Goal: Task Accomplishment & Management: Use online tool/utility

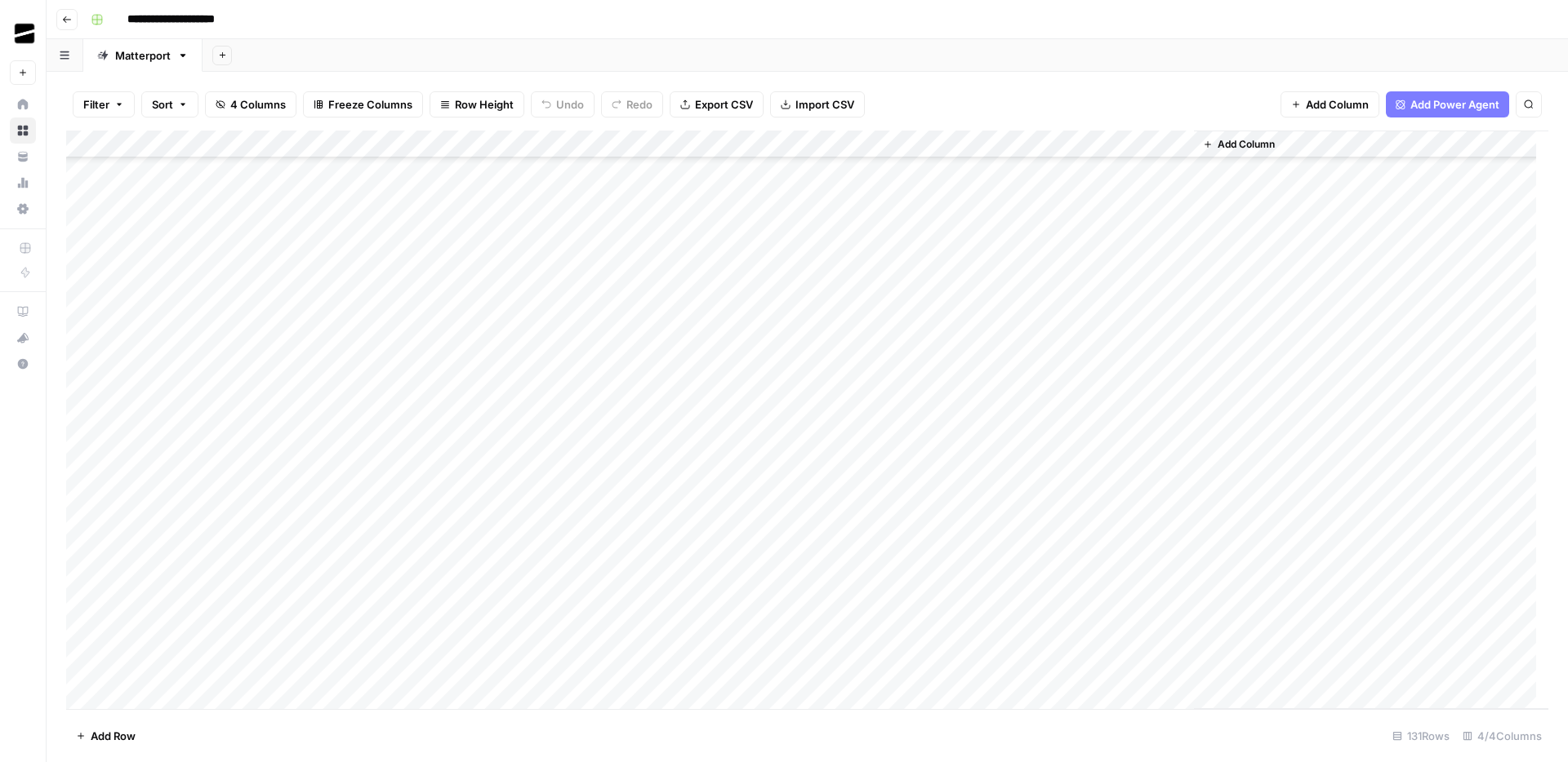
scroll to position [862, 0]
click at [1014, 555] on div "Add Column" at bounding box center [807, 420] width 1482 height 579
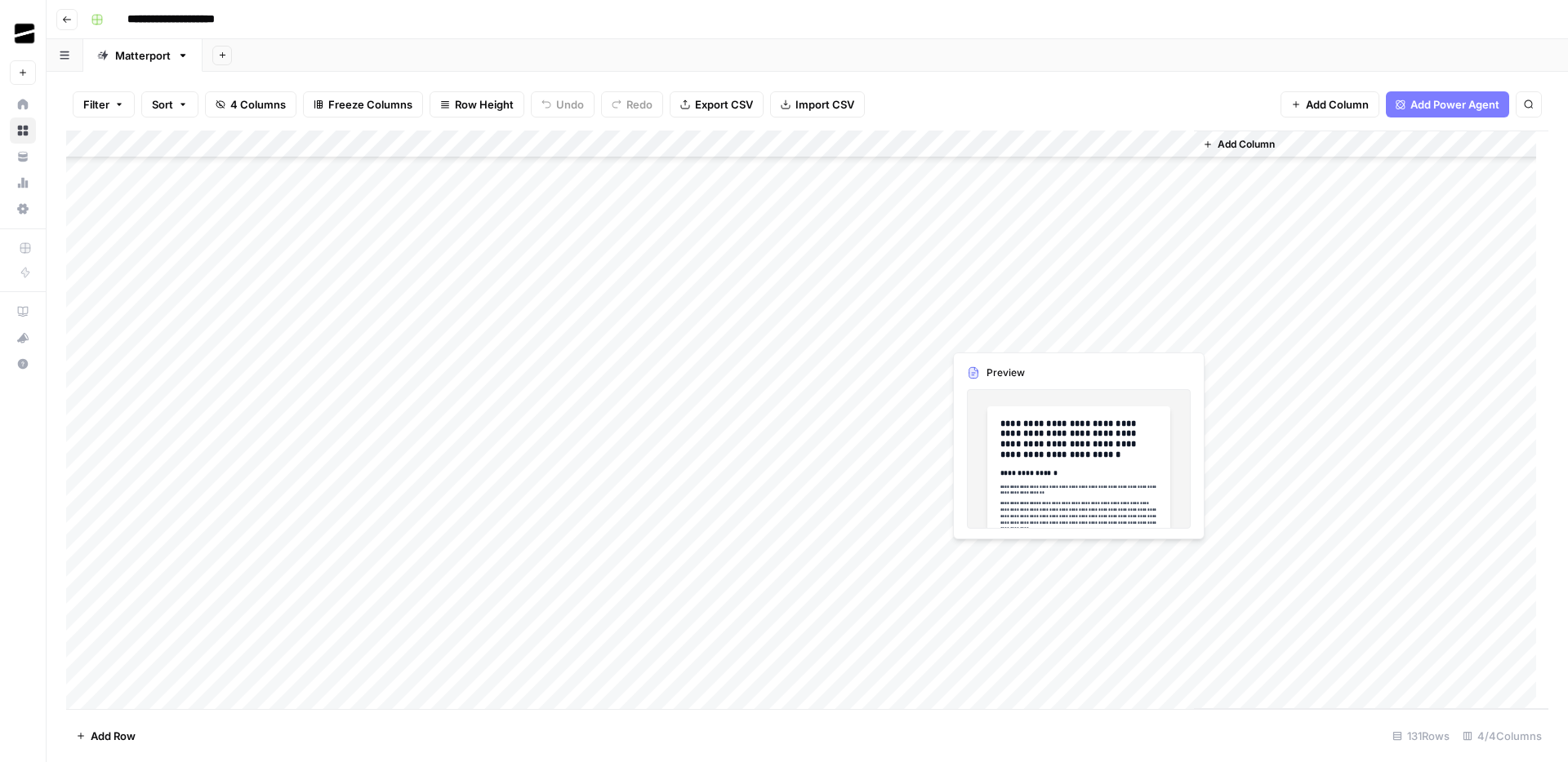
click at [1014, 555] on div "Add Column" at bounding box center [807, 420] width 1482 height 579
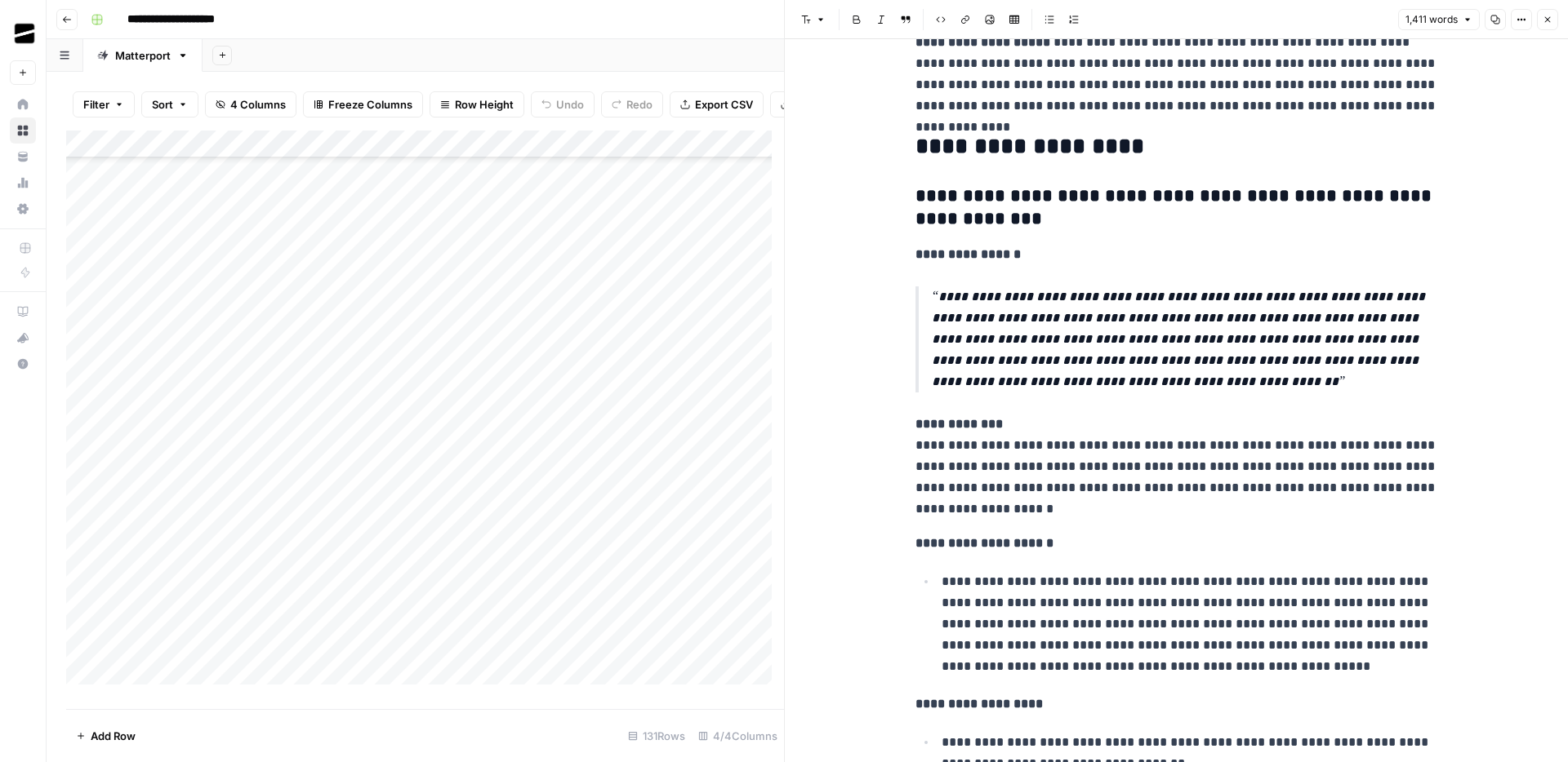
scroll to position [316, 0]
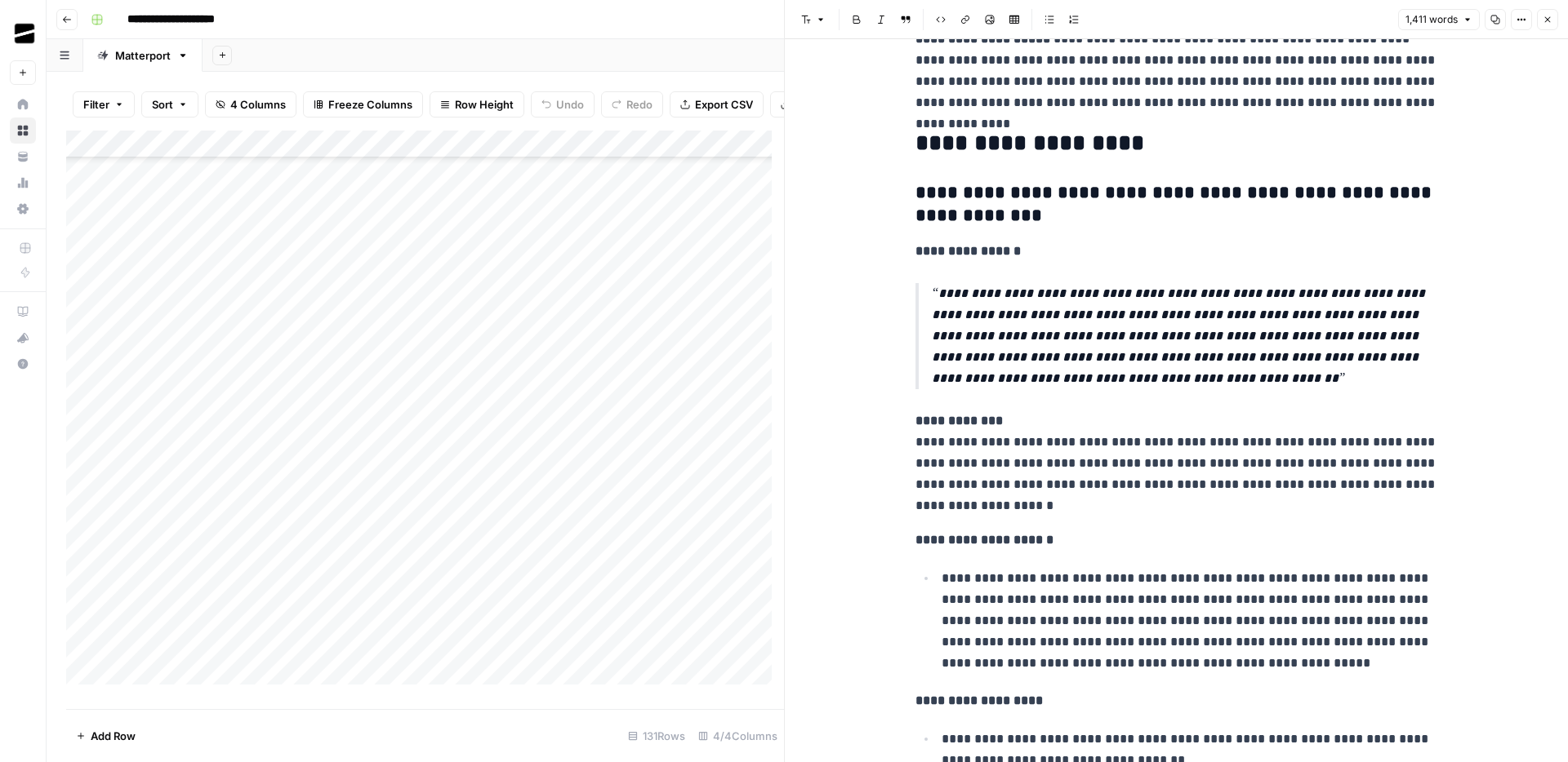
click at [388, 567] on div "Add Column" at bounding box center [425, 414] width 718 height 567
click at [419, 570] on div "Add Column" at bounding box center [425, 414] width 718 height 567
click at [588, 576] on div "Add Column" at bounding box center [425, 414] width 718 height 567
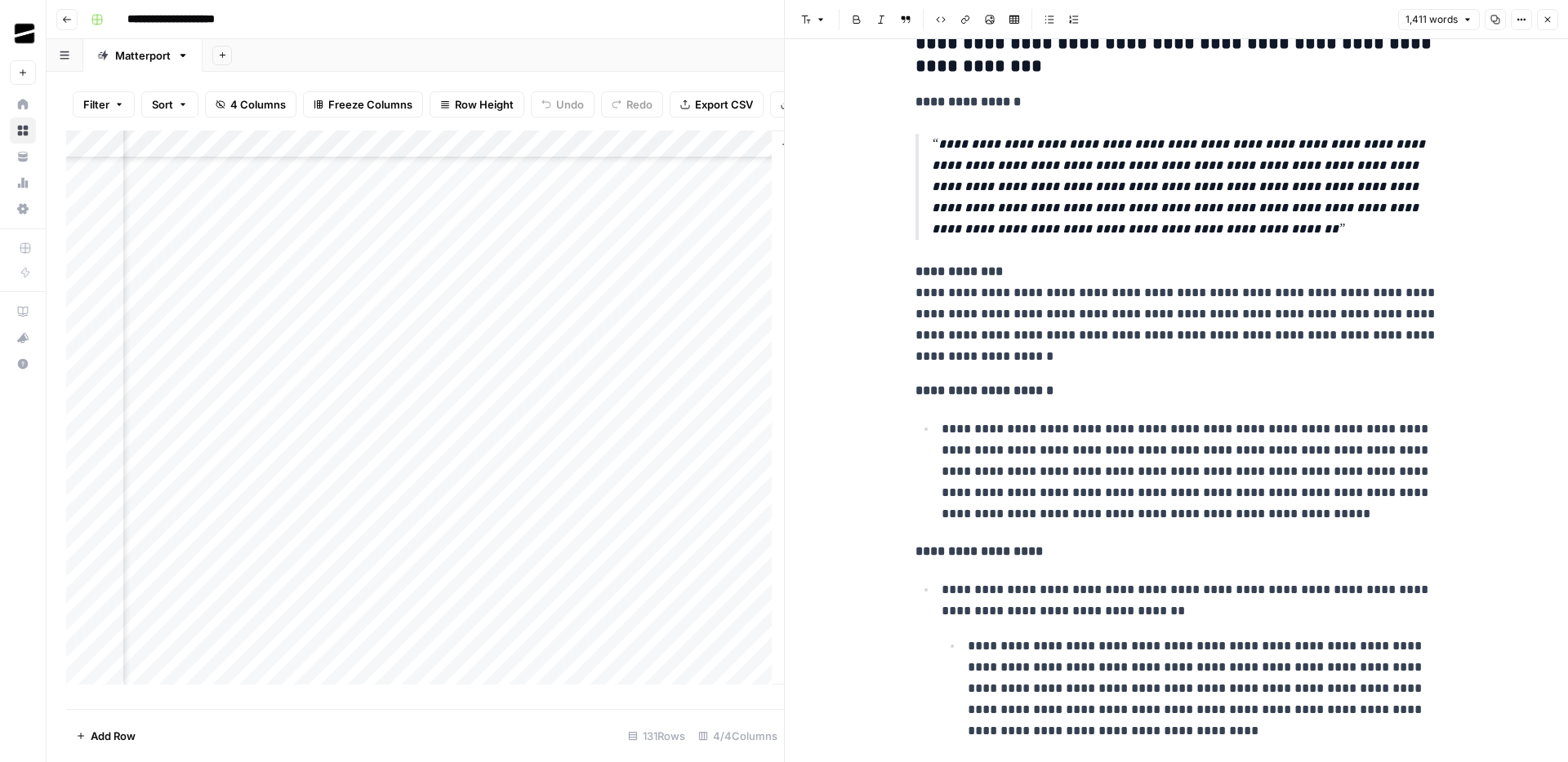
scroll to position [507, 0]
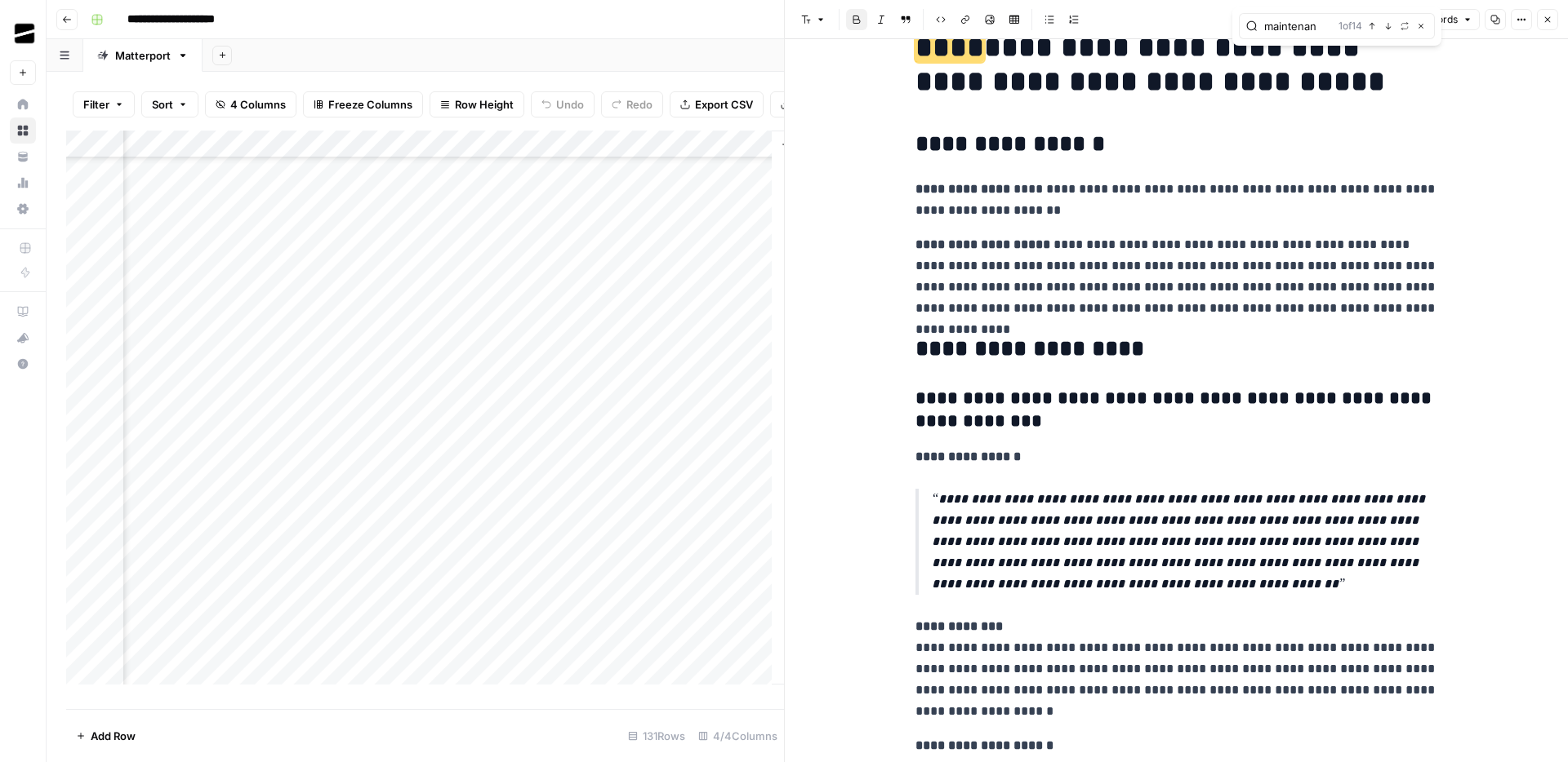
scroll to position [0, 0]
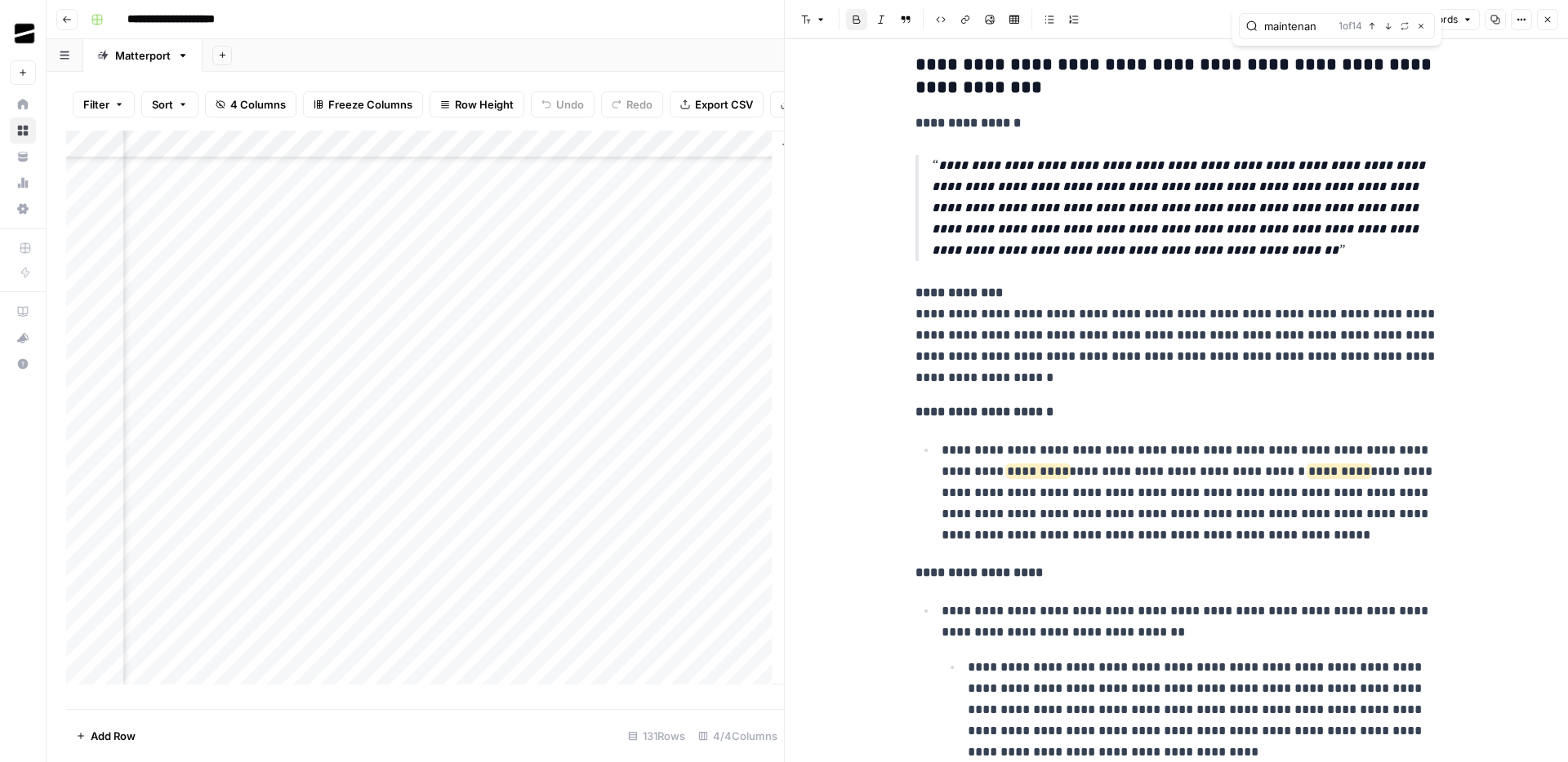
type input "maintenan"
click at [1310, 531] on p "**********" at bounding box center [1189, 493] width 496 height 106
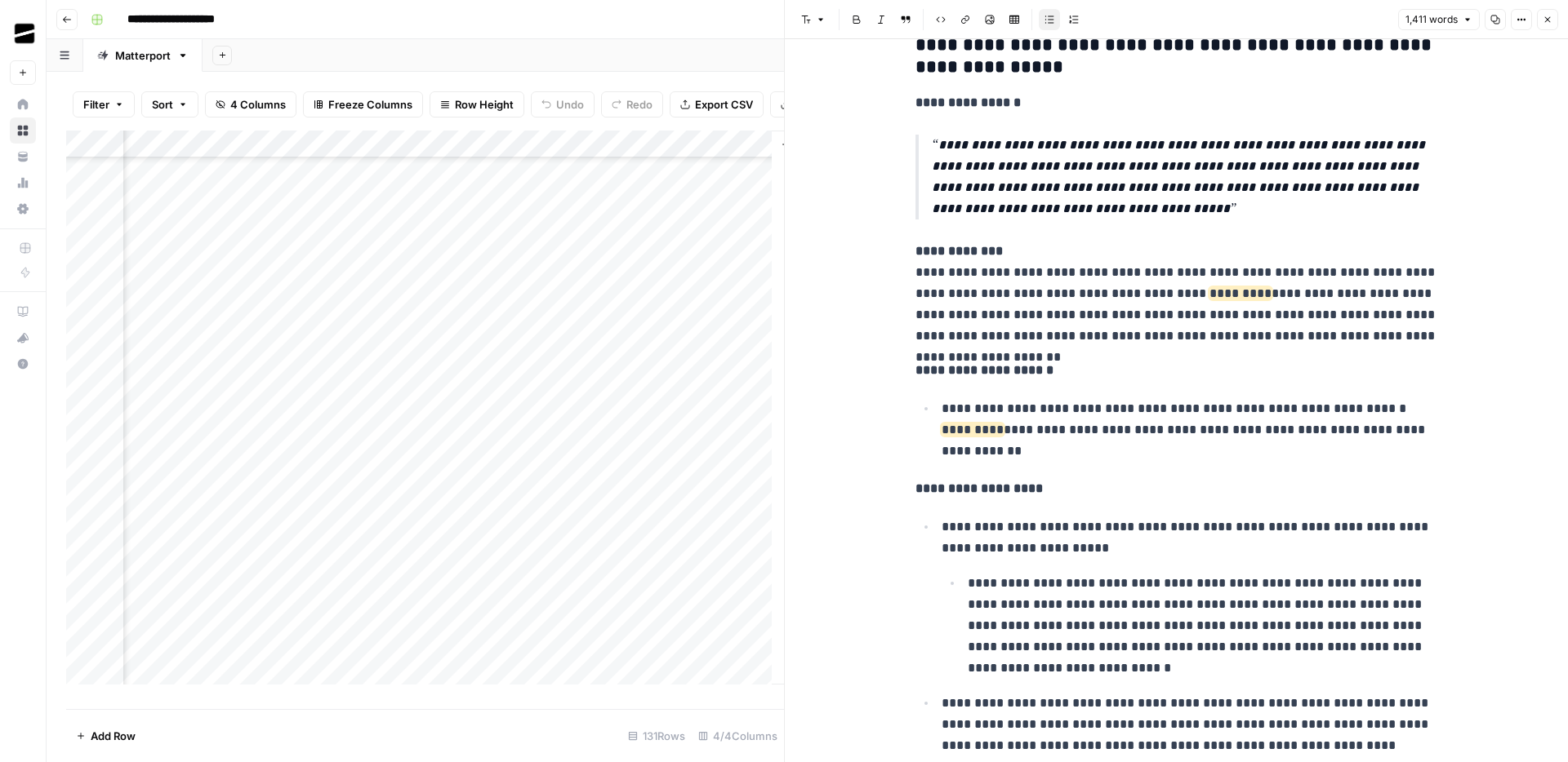
scroll to position [1309, 0]
click at [1411, 330] on p "**********" at bounding box center [1176, 293] width 523 height 106
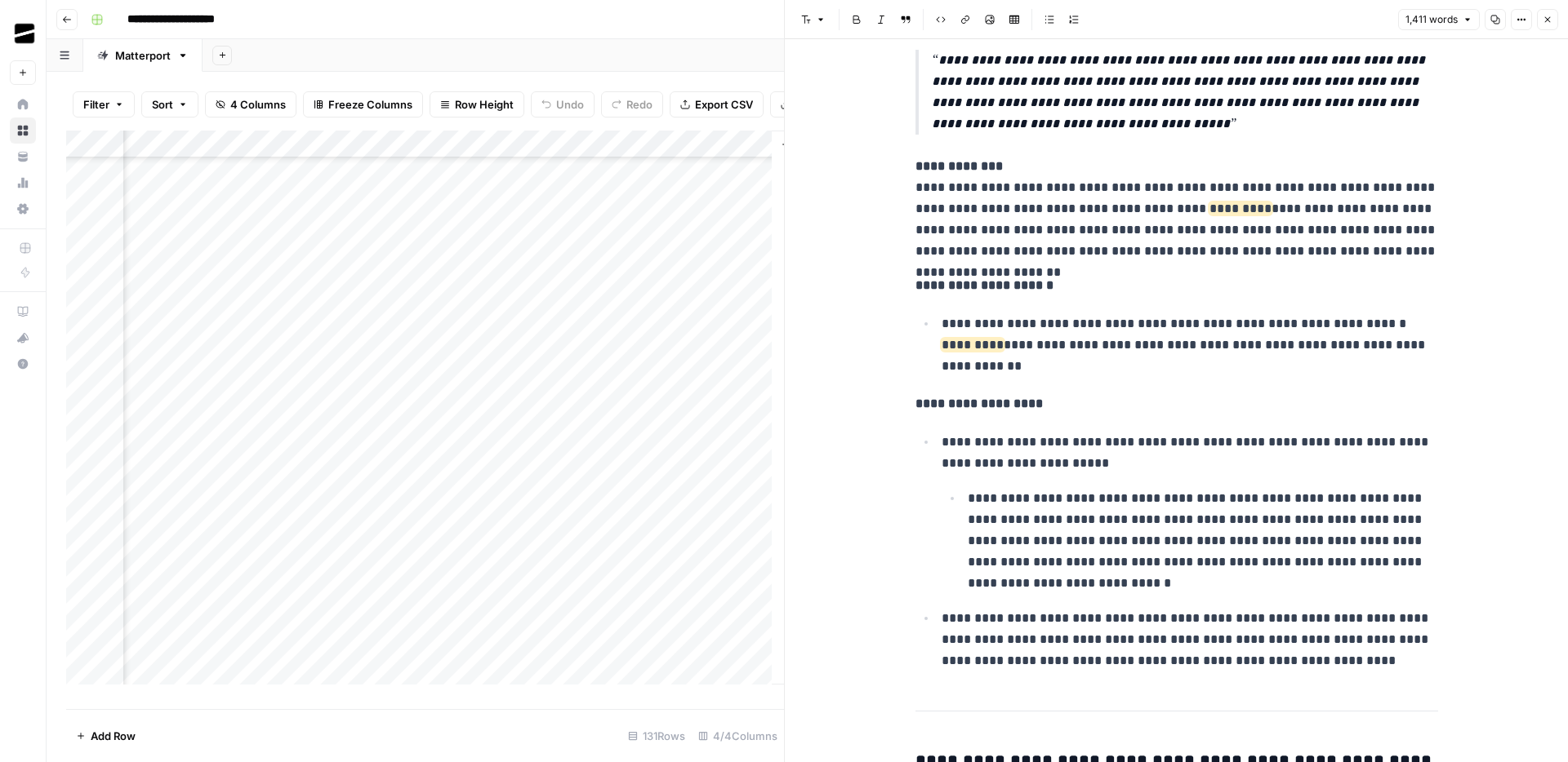
scroll to position [1394, 0]
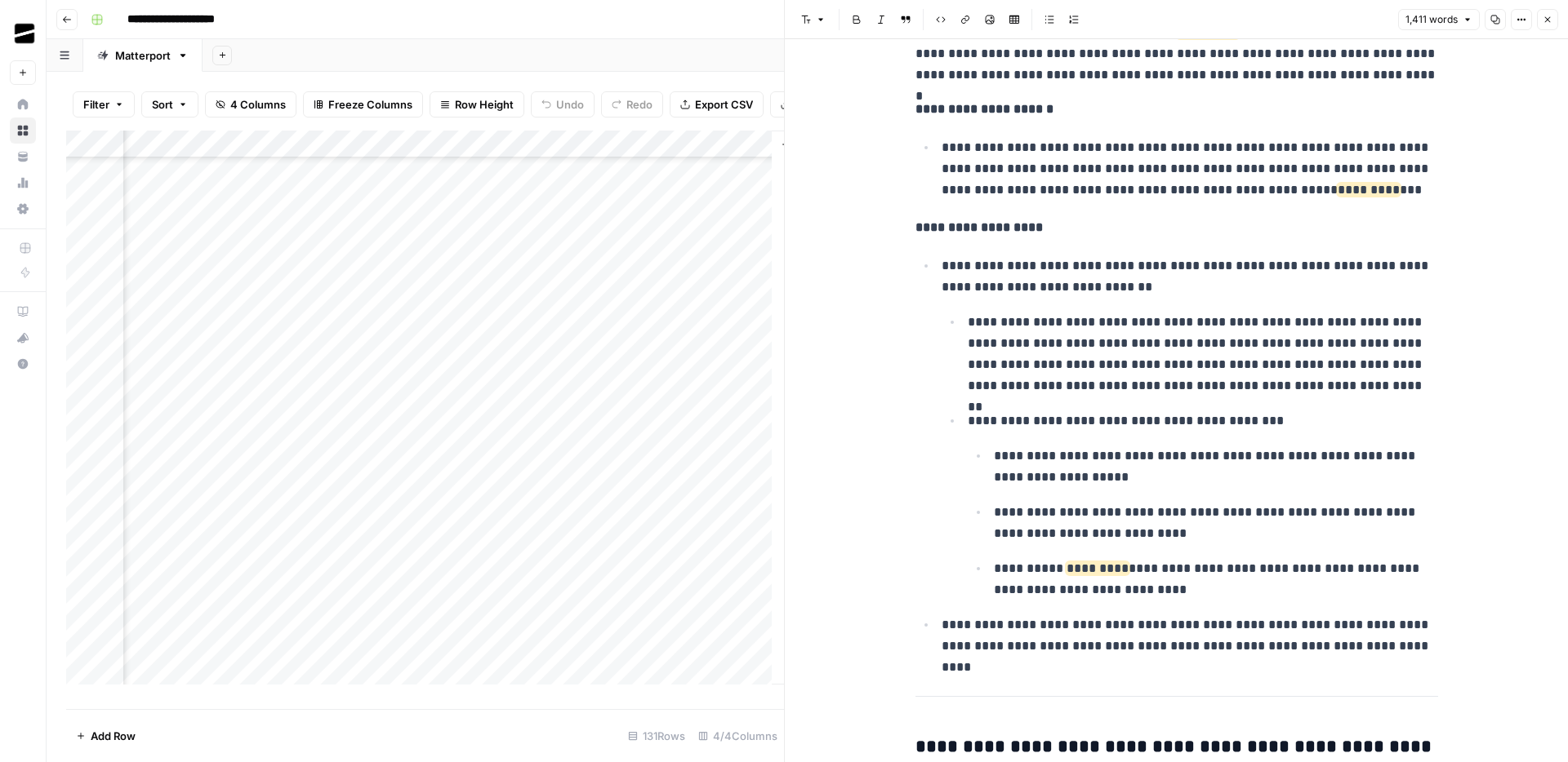
click at [694, 567] on div "Add Column" at bounding box center [425, 414] width 718 height 567
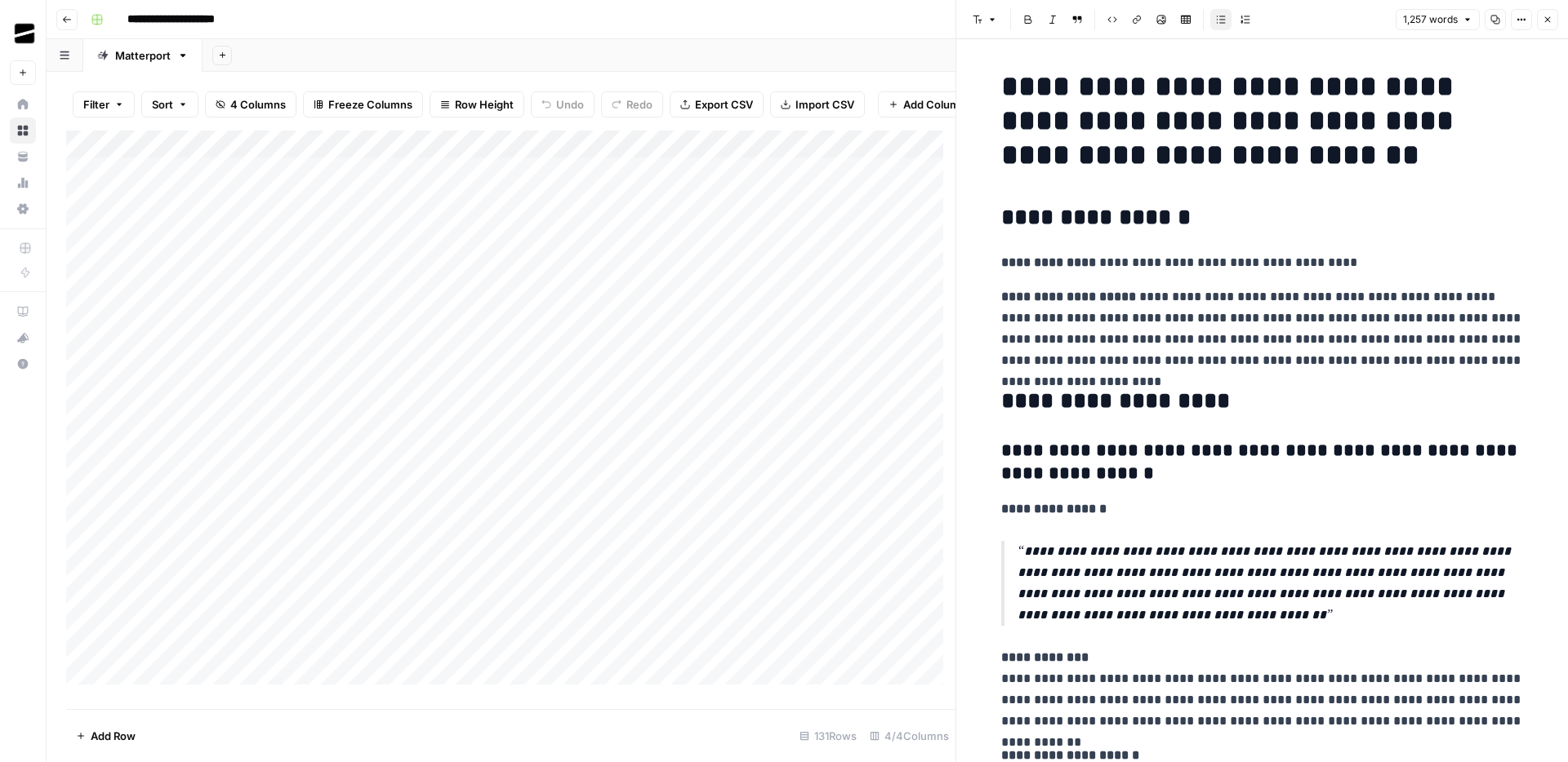
scroll to position [3, 0]
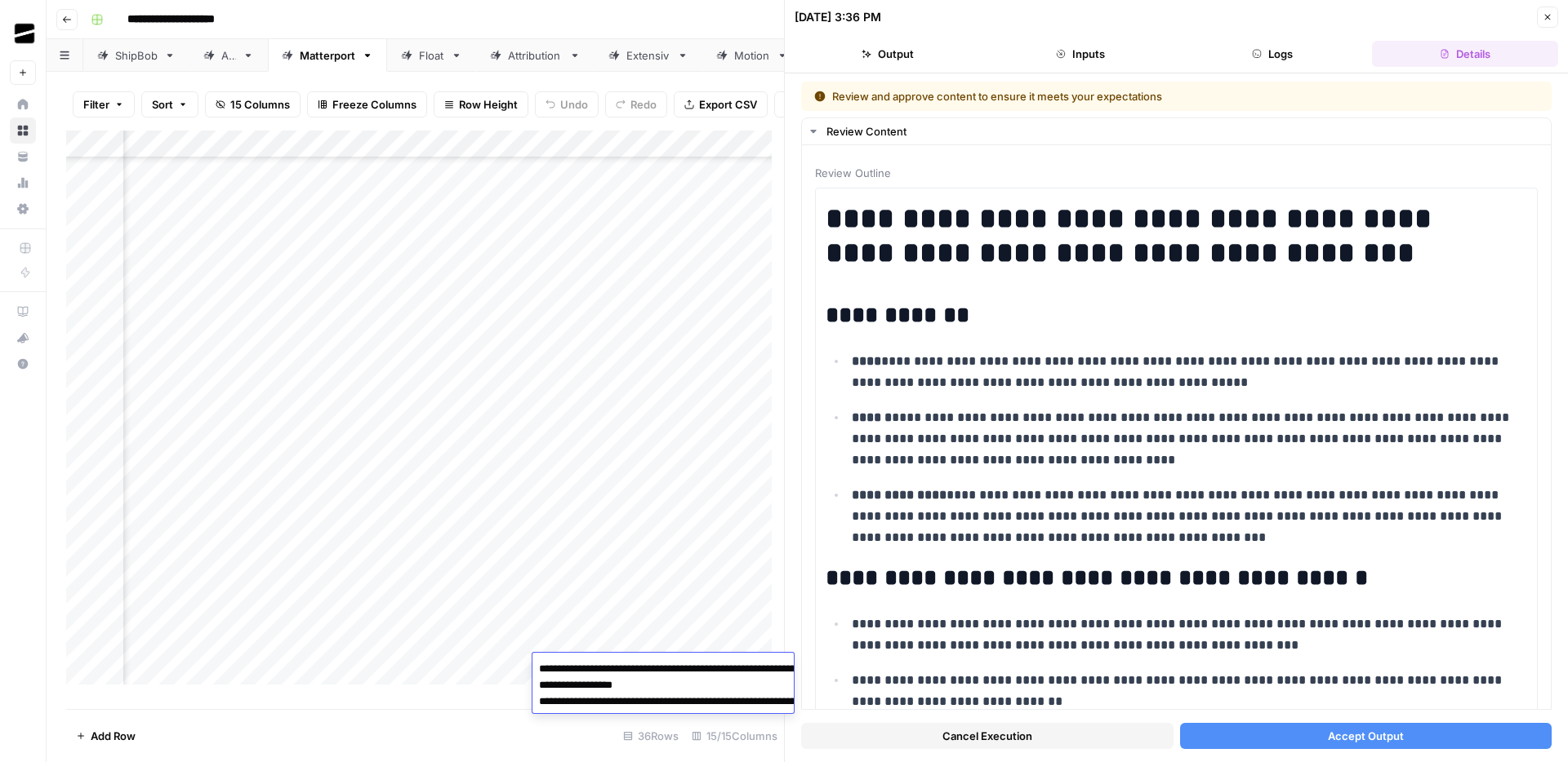
scroll to position [8, 0]
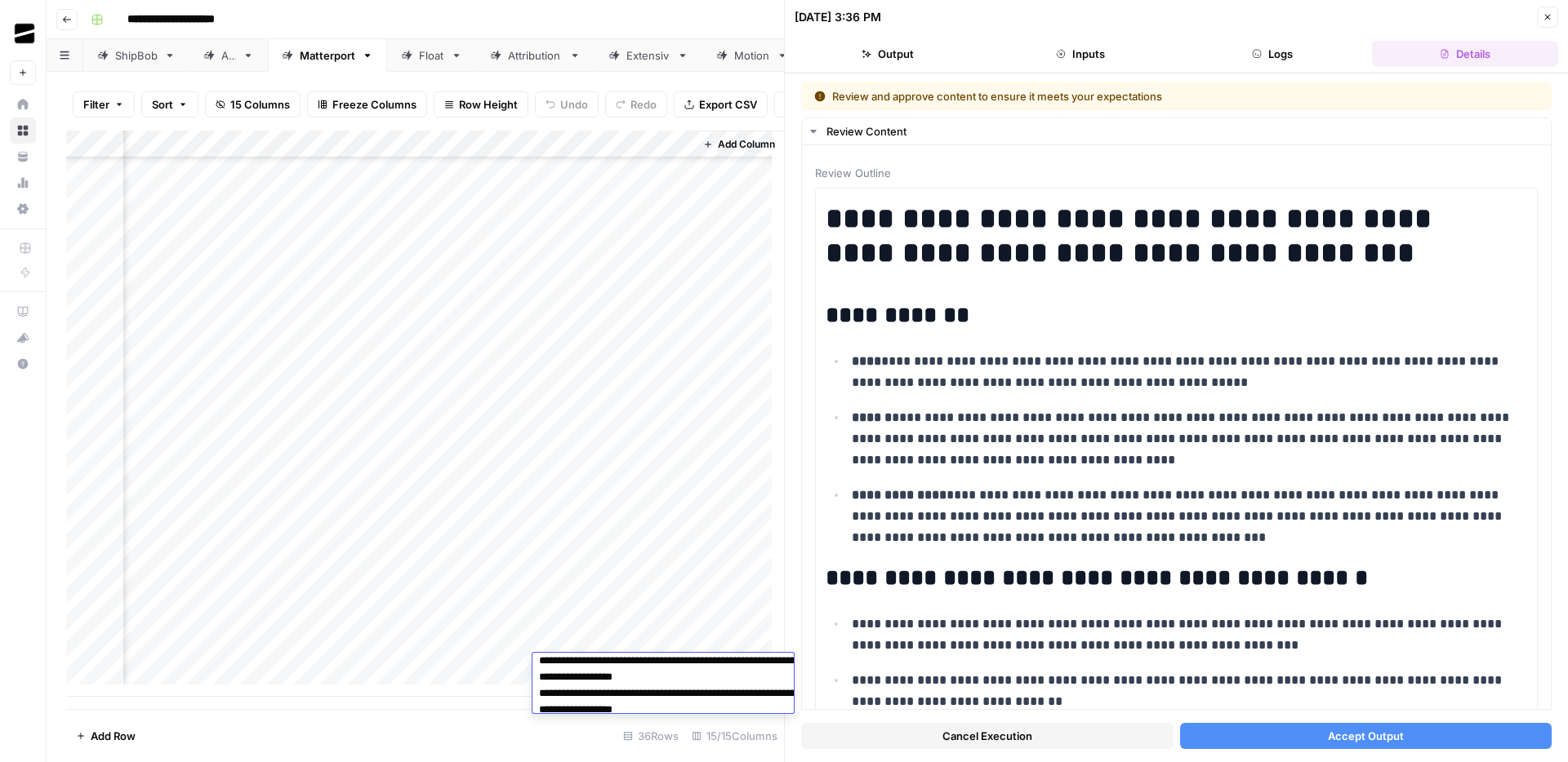
click at [671, 740] on textarea "**********" at bounding box center [689, 702] width 314 height 104
